Goal: Task Accomplishment & Management: Manage account settings

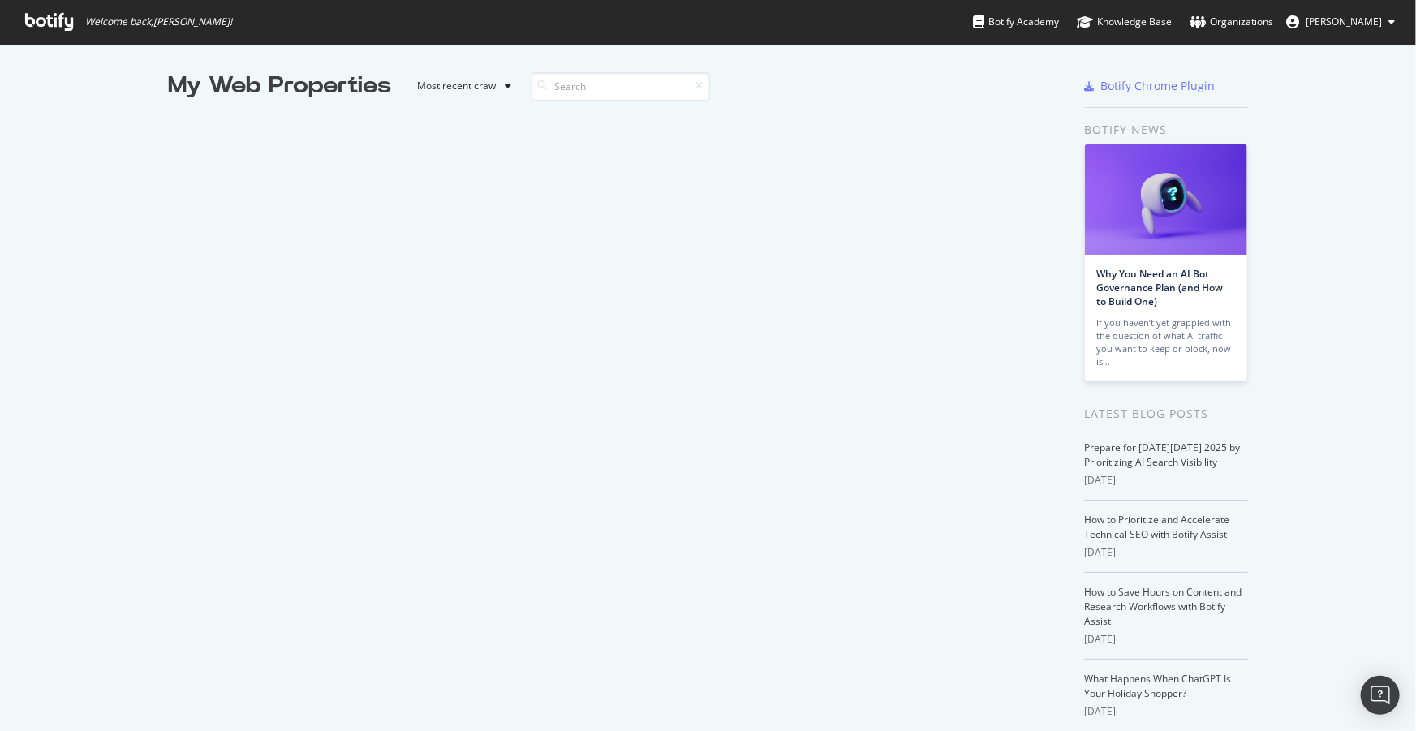
scroll to position [2742, 0]
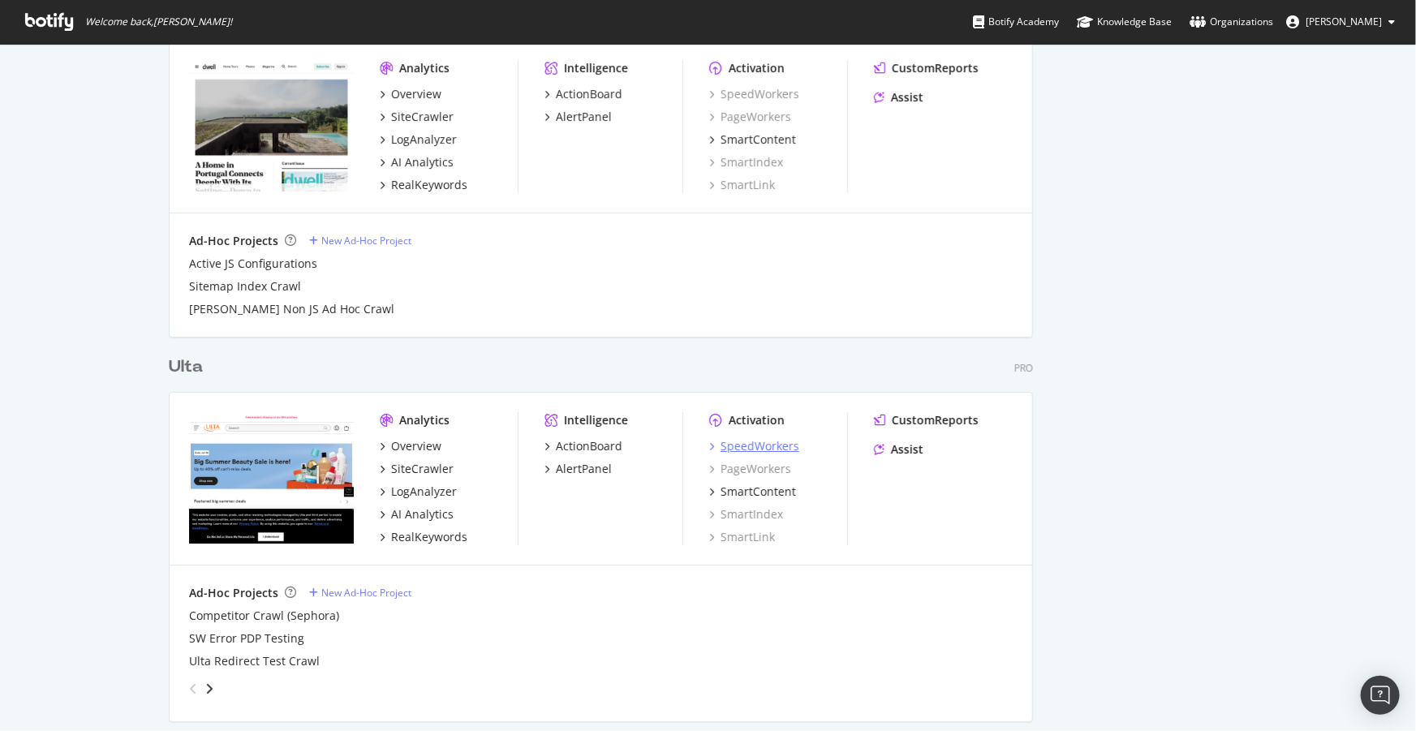
click at [776, 443] on div "SpeedWorkers" at bounding box center [759, 446] width 79 height 16
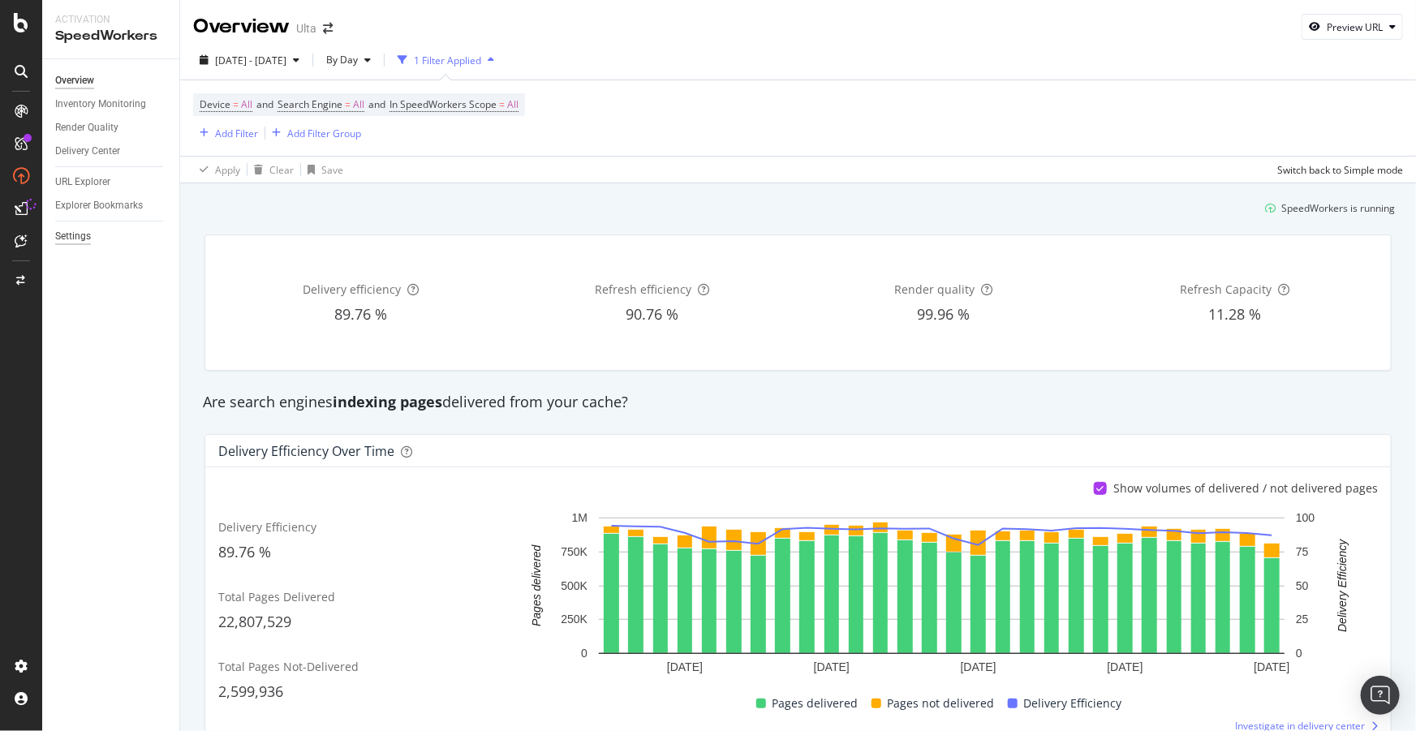
click at [76, 237] on div "Settings" at bounding box center [73, 236] width 36 height 17
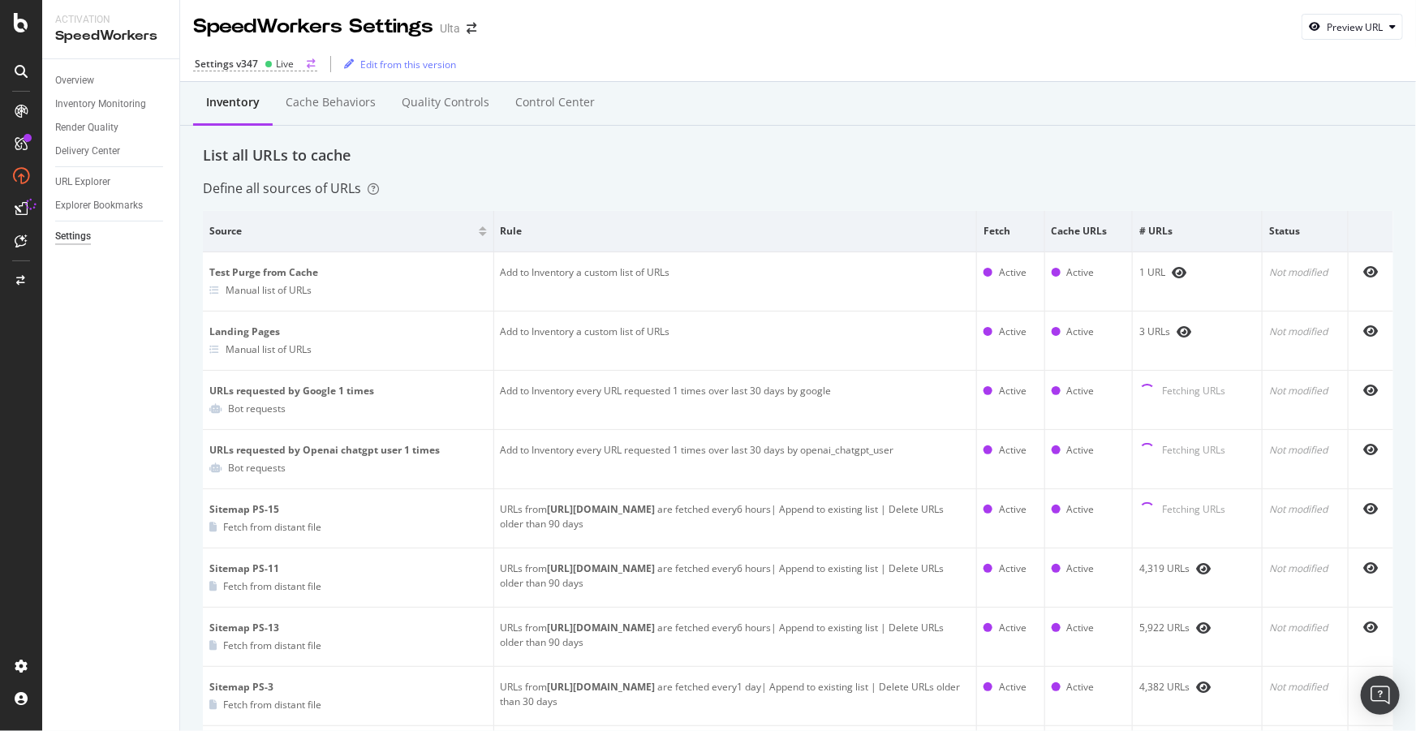
click at [229, 65] on div "Settings v347" at bounding box center [226, 64] width 63 height 14
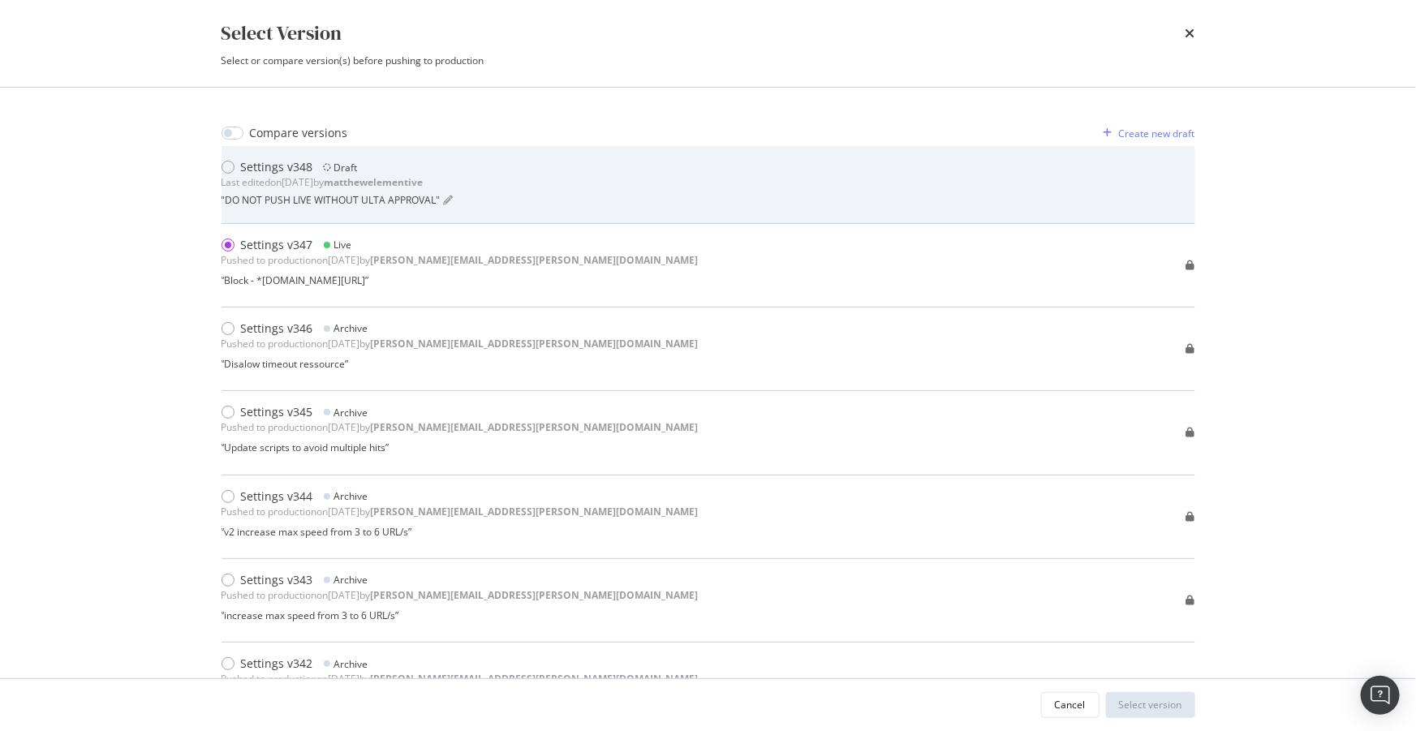
click at [318, 174] on div "Settings v348 Draft" at bounding box center [337, 167] width 232 height 16
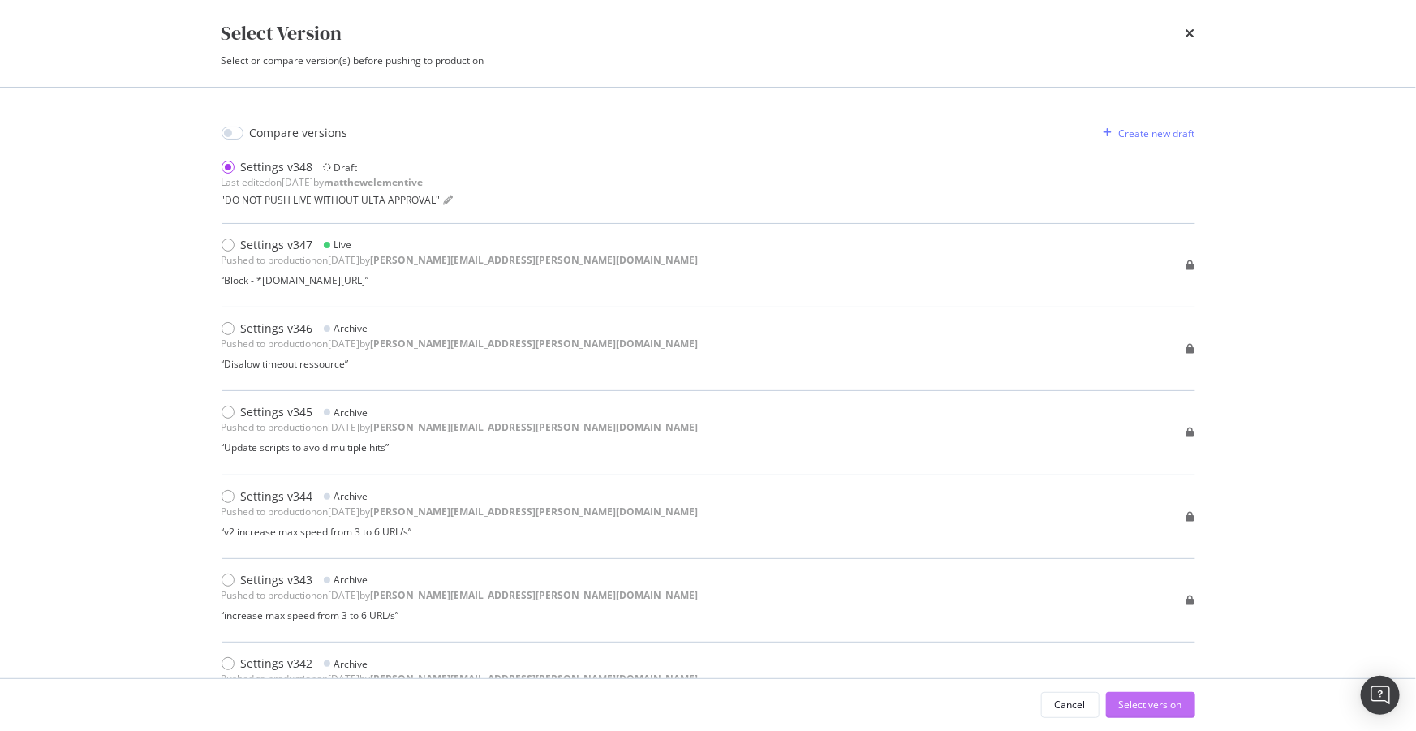
click at [1136, 701] on div "Select version" at bounding box center [1150, 705] width 63 height 14
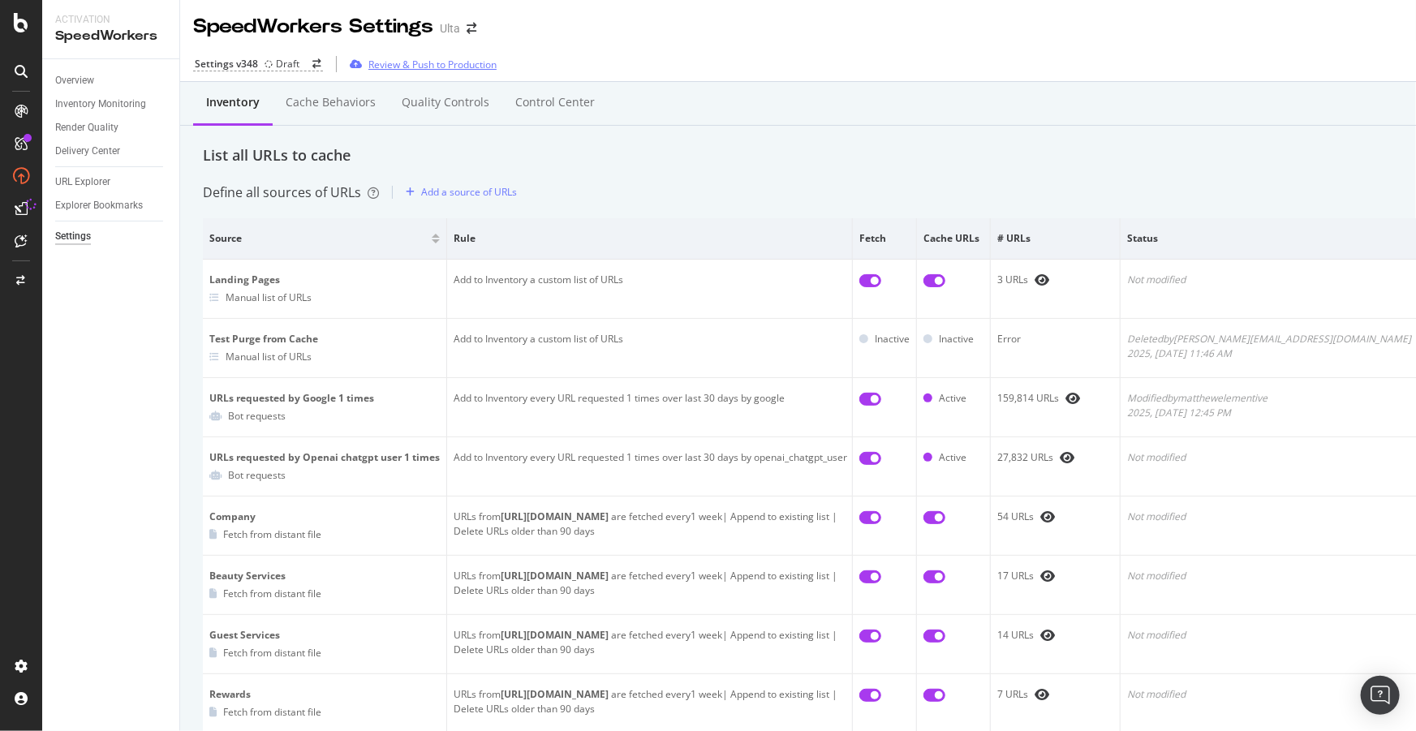
click at [423, 63] on div "Review & Push to Production" at bounding box center [432, 65] width 128 height 14
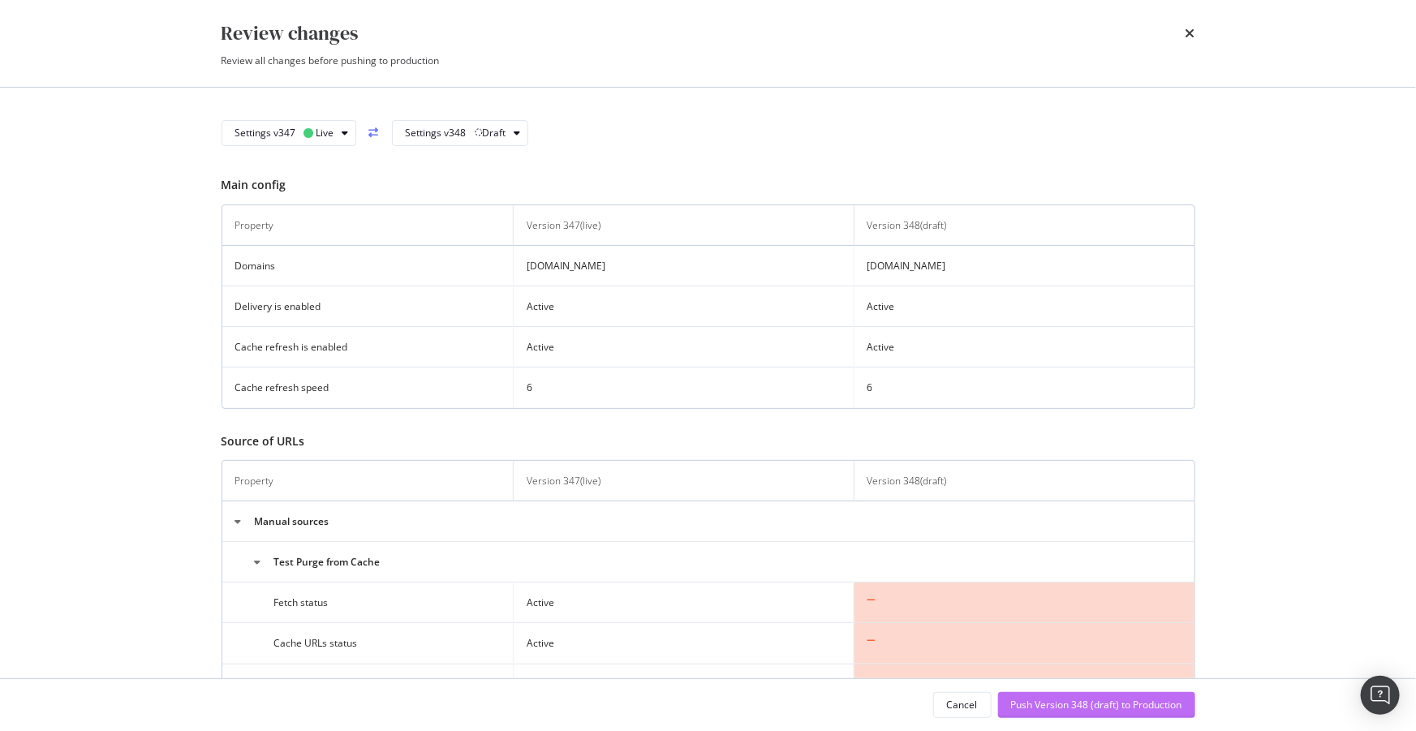
click at [1072, 702] on div "Push Version 348 (draft) to Production" at bounding box center [1096, 705] width 171 height 14
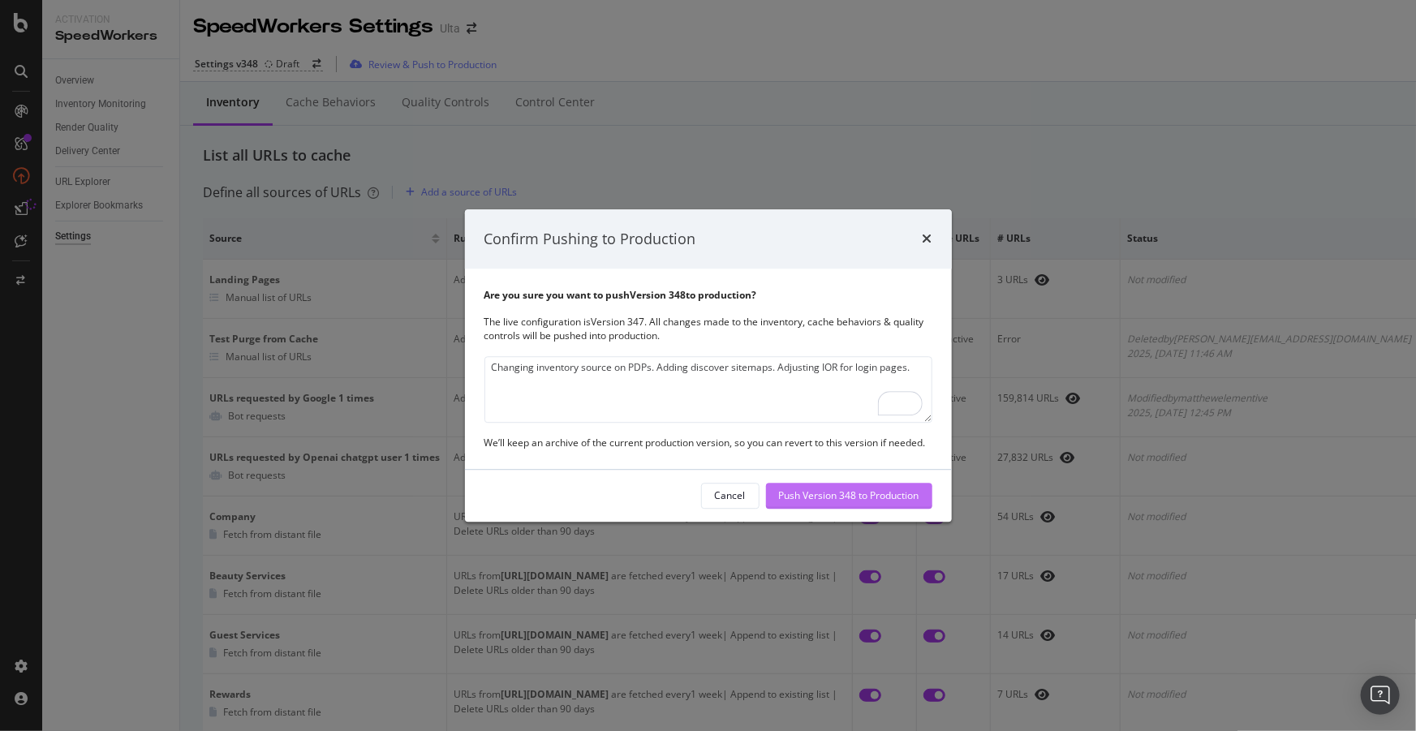
type textarea "Changing inventory source on PDPs. Adding discover sitemaps. Adjusting IOR for …"
click at [802, 502] on div "Push Version 348 to Production" at bounding box center [849, 496] width 140 height 14
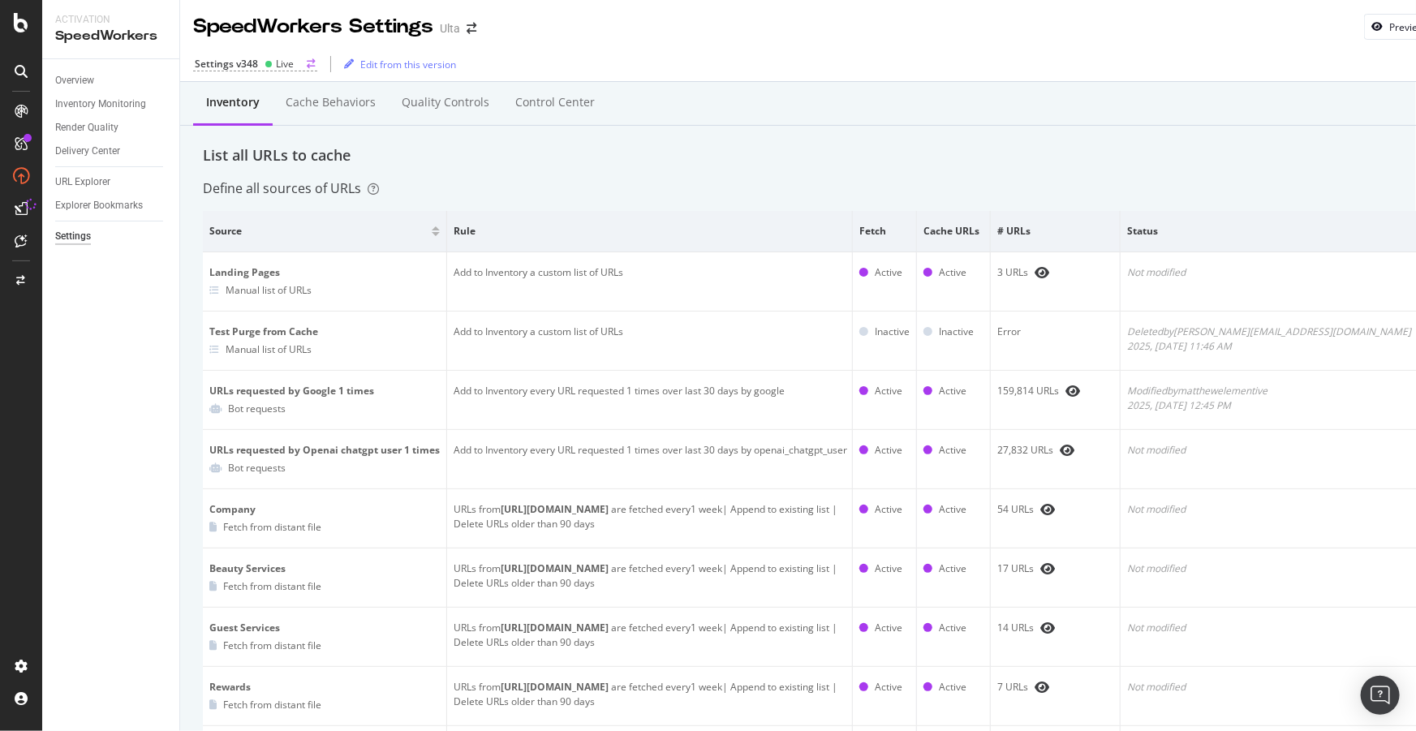
click at [231, 61] on div "Settings v348" at bounding box center [226, 64] width 63 height 14
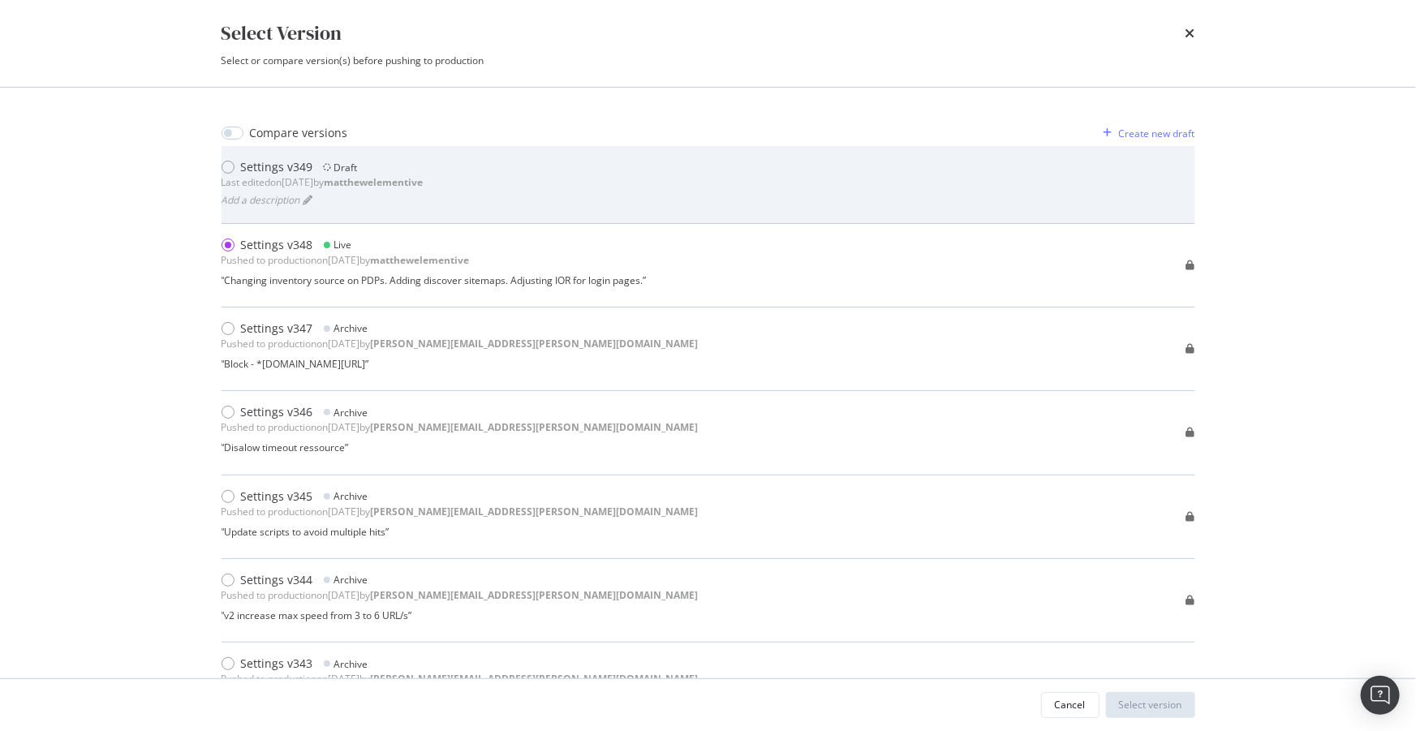
click at [266, 172] on div "Settings v349" at bounding box center [277, 167] width 72 height 16
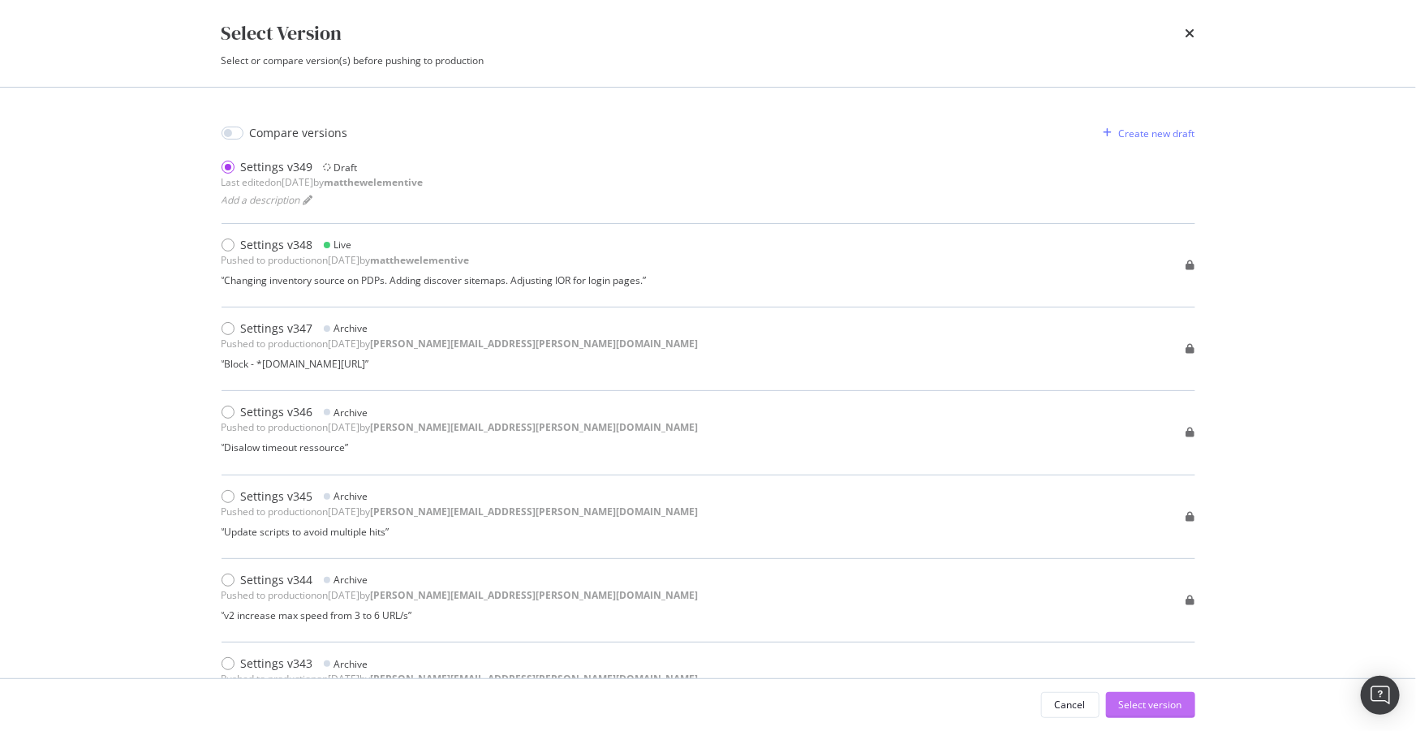
click at [1133, 703] on div "Select version" at bounding box center [1150, 705] width 63 height 14
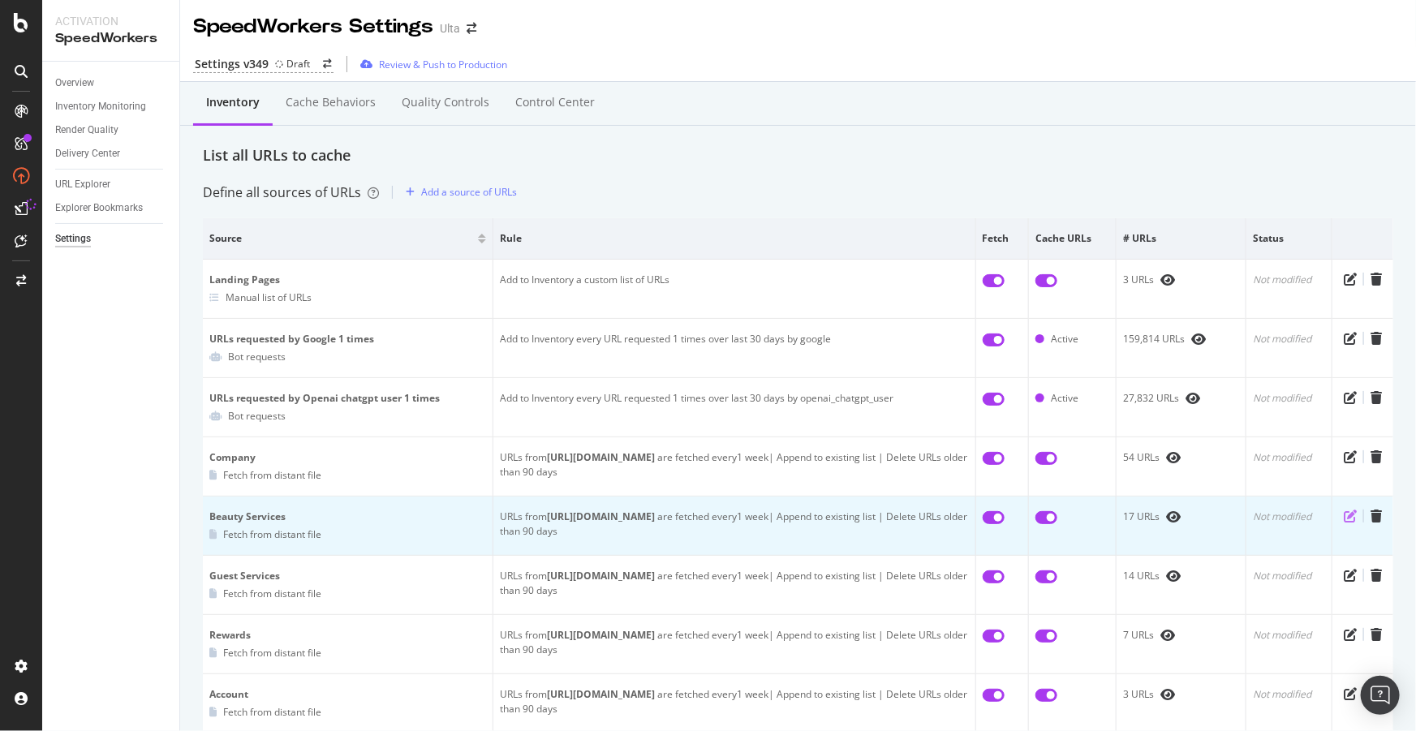
click at [1343, 514] on icon "pen-to-square" at bounding box center [1349, 515] width 13 height 13
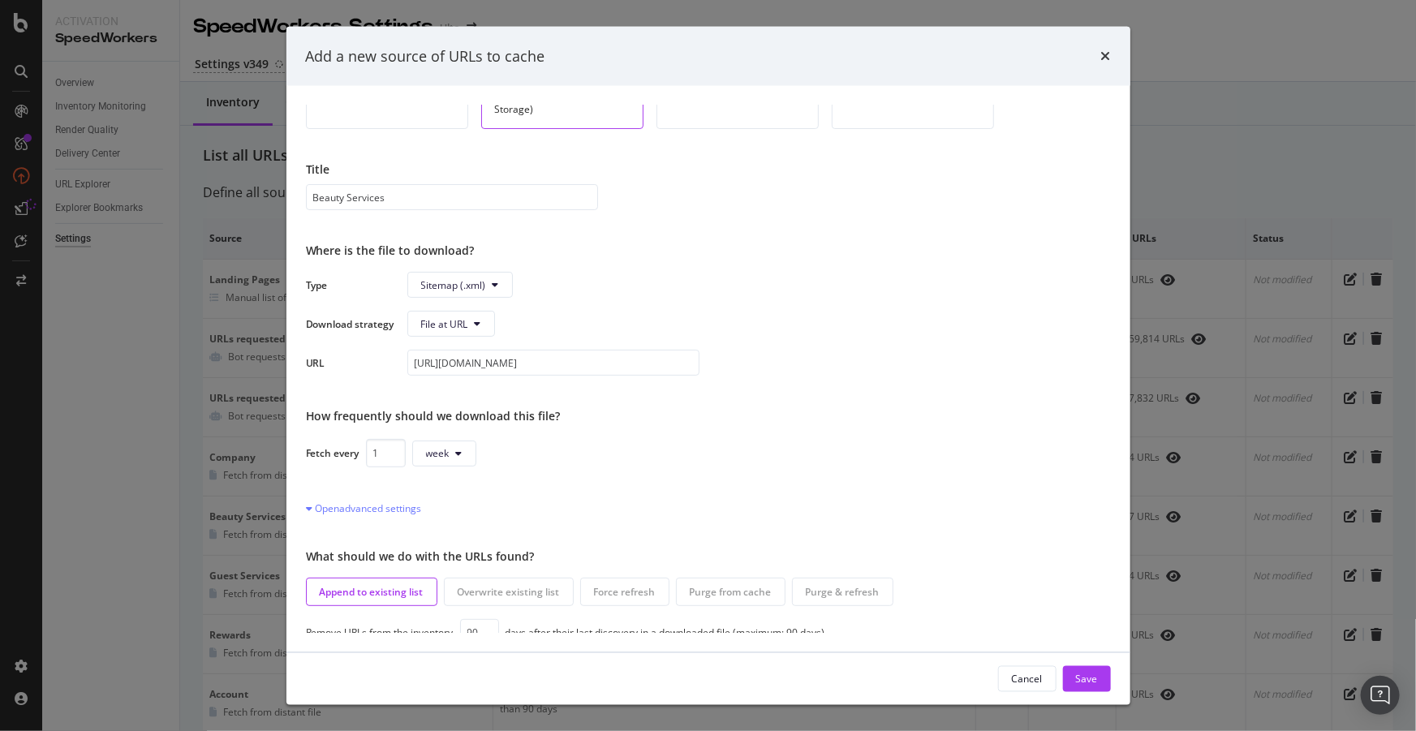
scroll to position [105, 0]
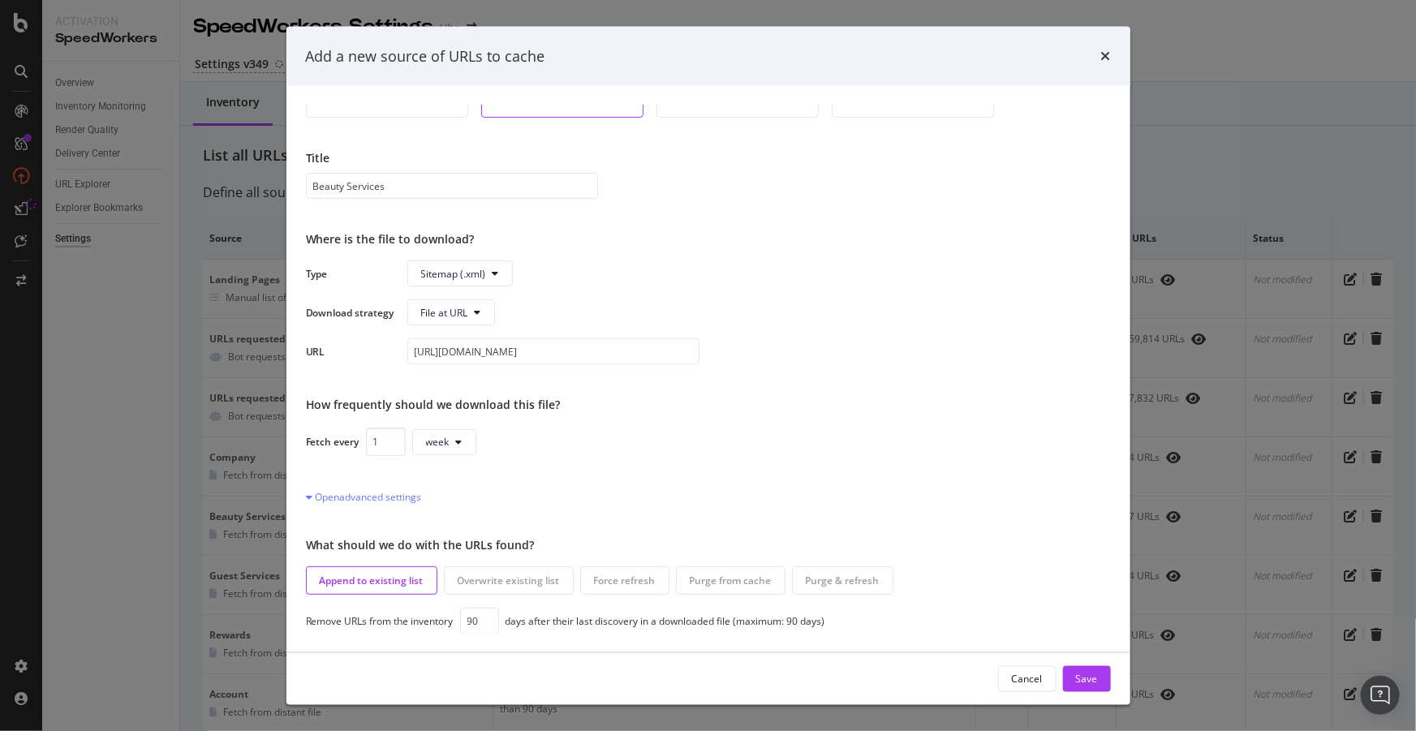
click at [513, 580] on div "Overwrite existing list" at bounding box center [509, 581] width 102 height 14
click at [419, 589] on div "Append to existing list" at bounding box center [371, 580] width 131 height 28
click at [1105, 49] on icon "times" at bounding box center [1106, 55] width 10 height 13
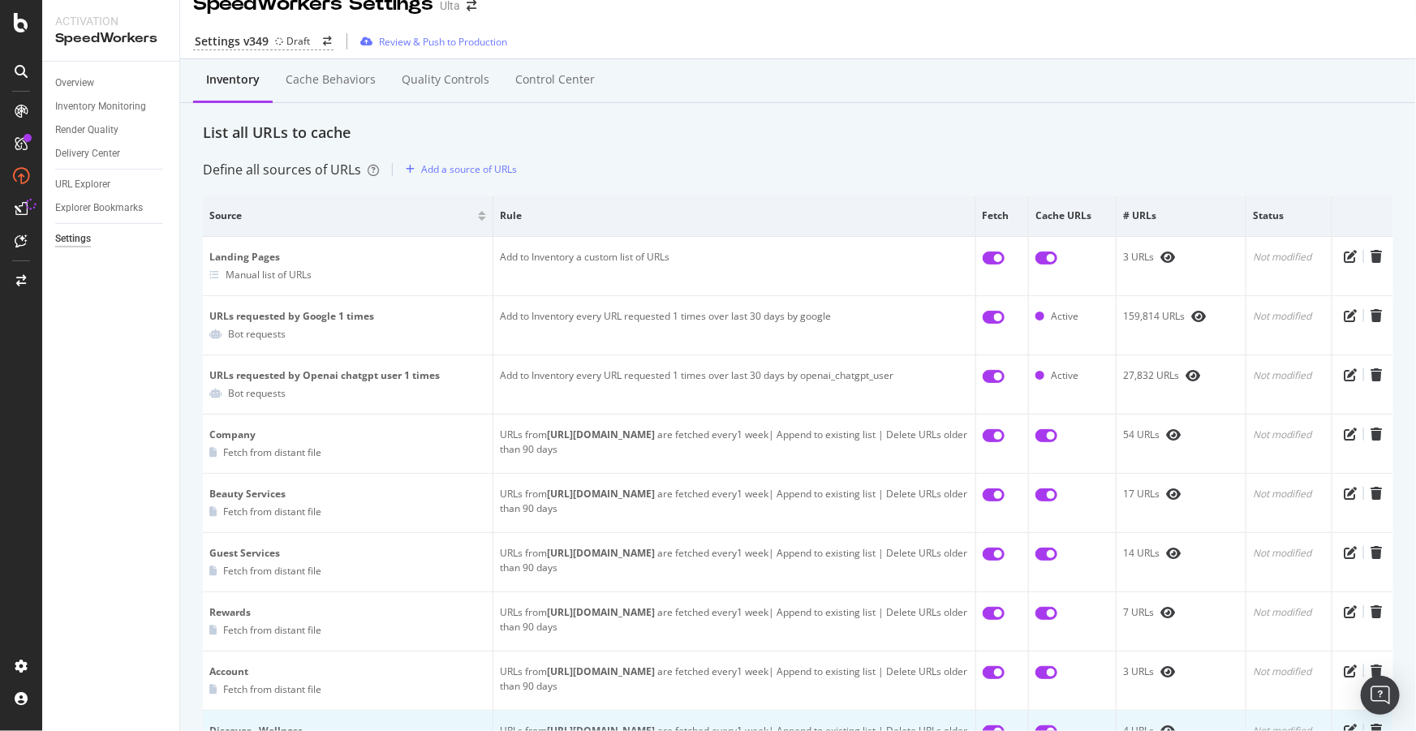
scroll to position [0, 0]
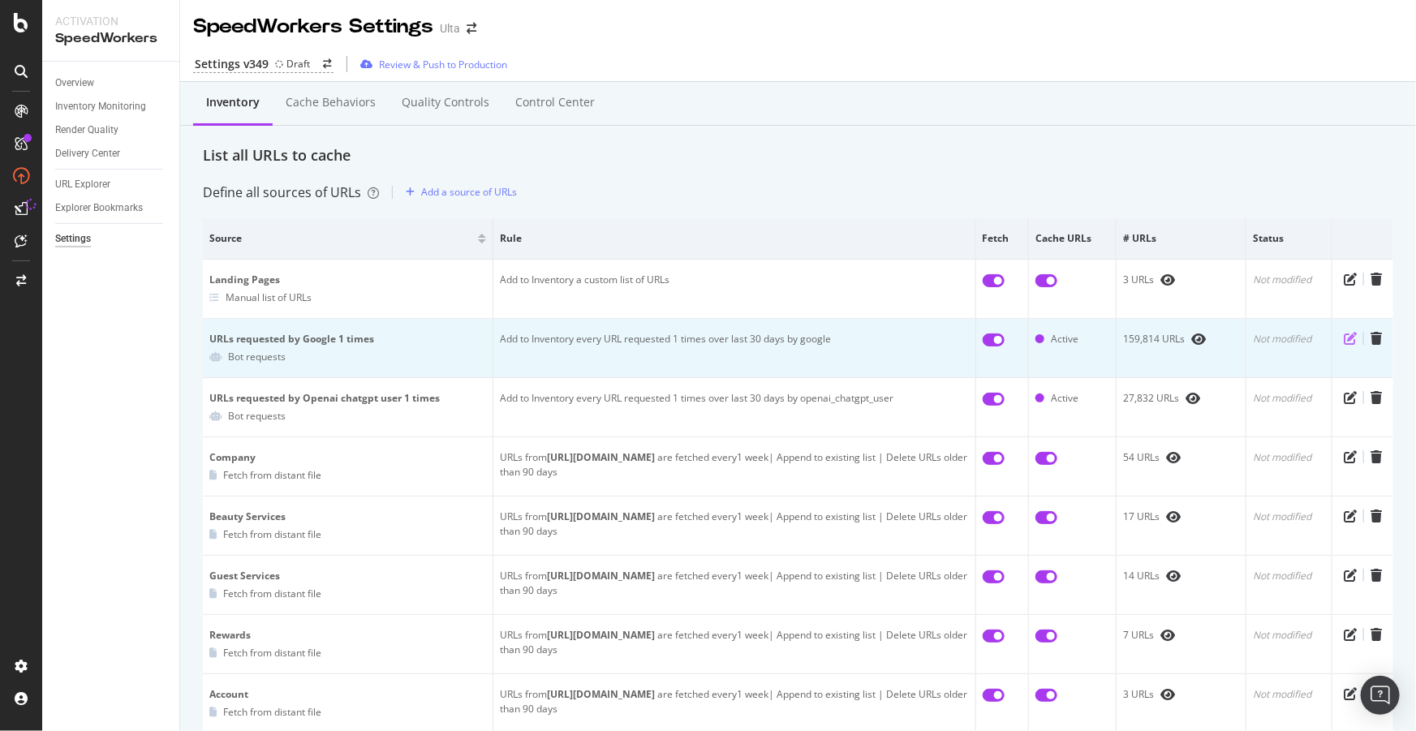
click at [1343, 338] on icon "pen-to-square" at bounding box center [1349, 338] width 13 height 13
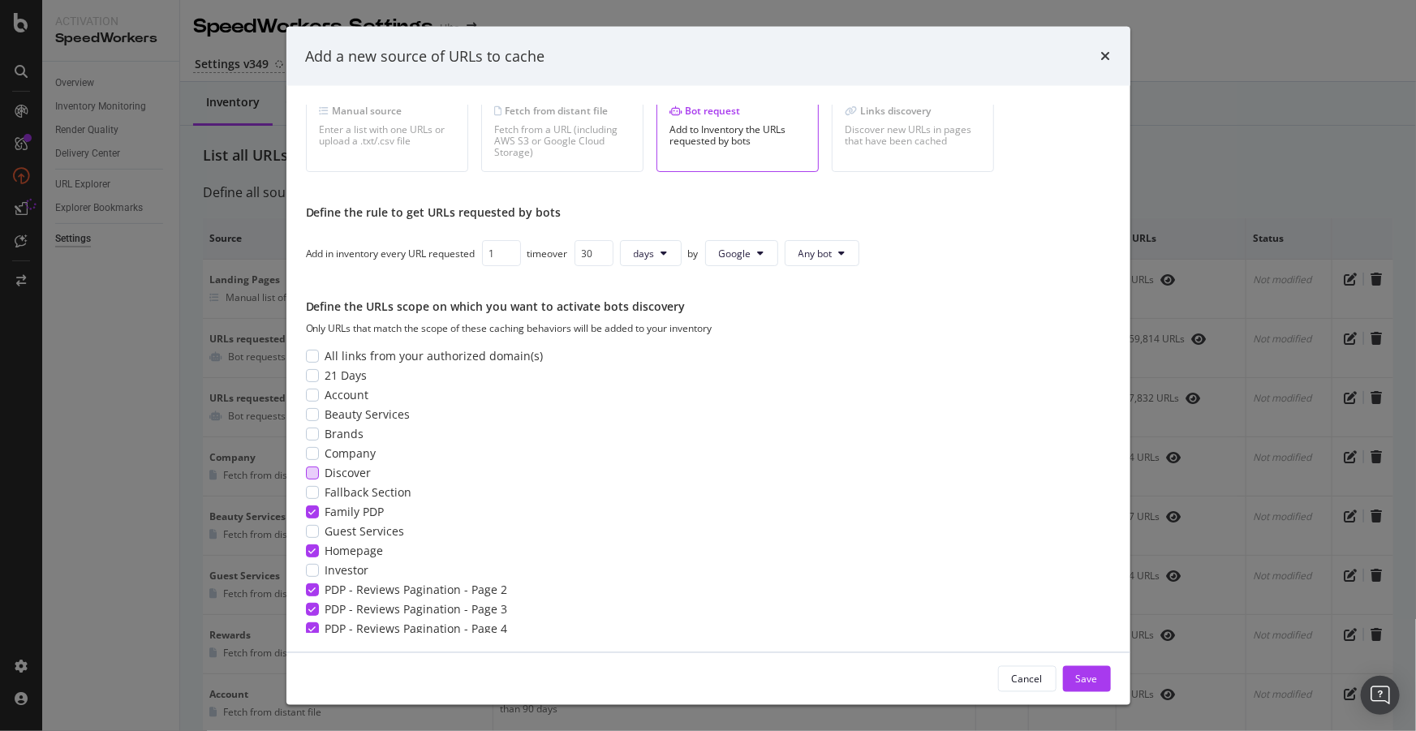
scroll to position [195, 0]
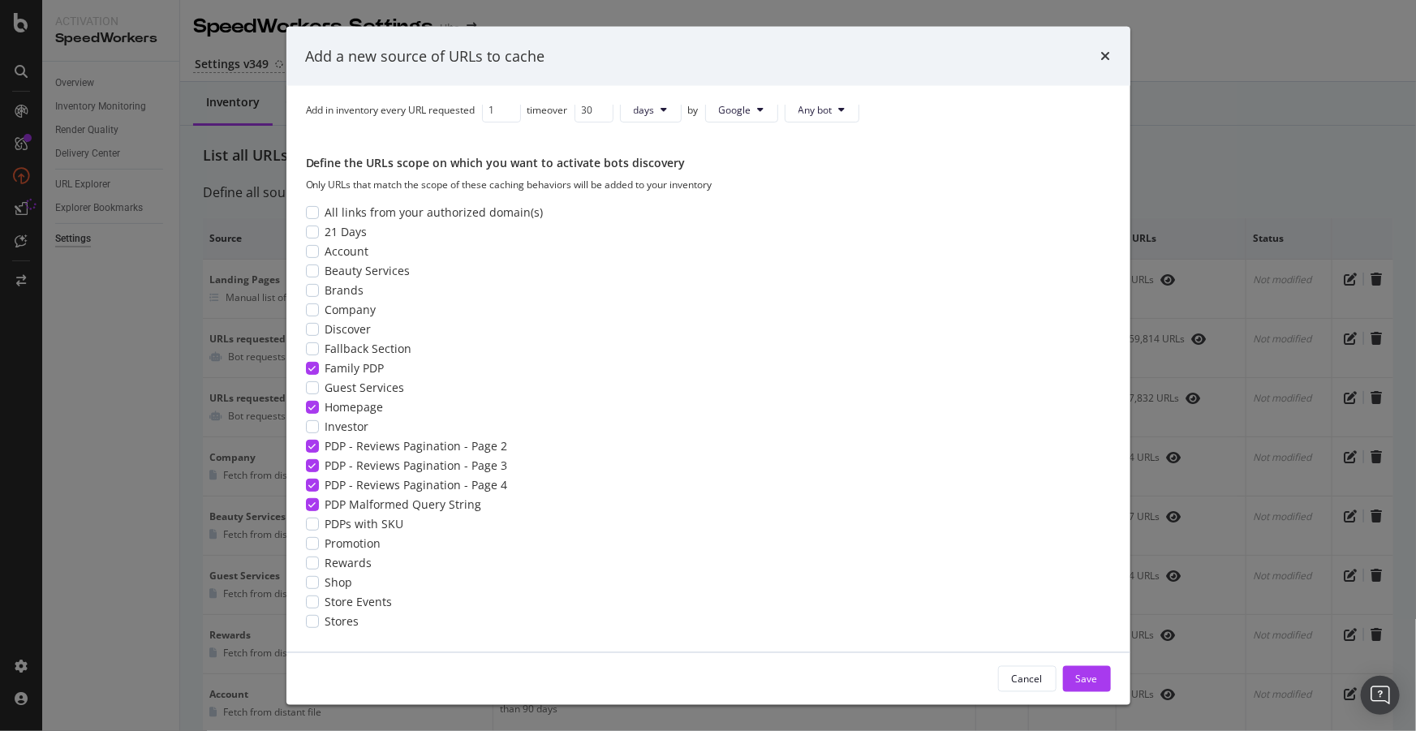
click at [1097, 56] on div "Add a new source of URLs to cache" at bounding box center [708, 55] width 805 height 21
click at [1104, 52] on icon "times" at bounding box center [1106, 55] width 10 height 13
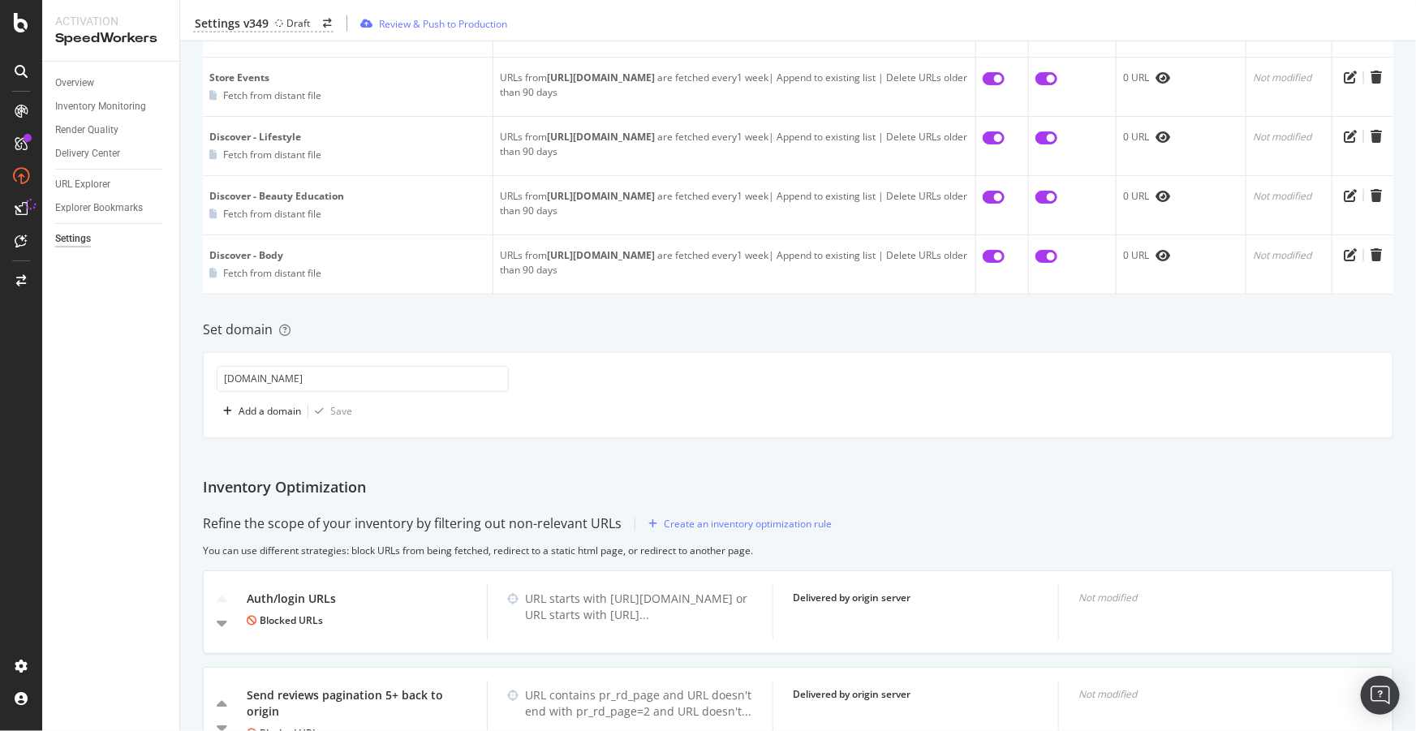
scroll to position [1623, 0]
